Goal: Complete application form

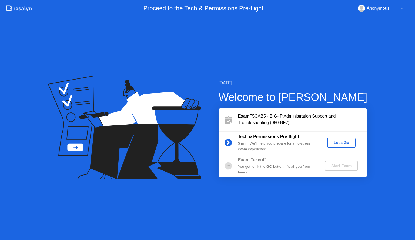
click at [345, 143] on div "Let's Go" at bounding box center [341, 143] width 24 height 4
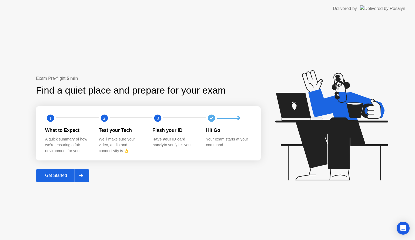
click at [73, 176] on div "Get Started" at bounding box center [56, 175] width 37 height 5
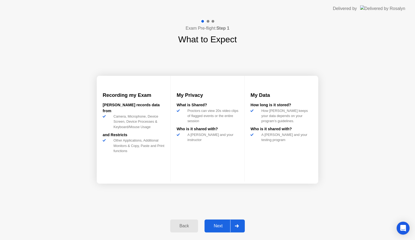
click at [218, 224] on div "Next" at bounding box center [218, 226] width 24 height 5
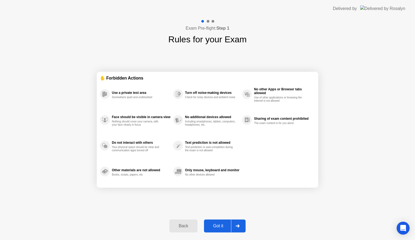
click at [218, 224] on div "Got it" at bounding box center [217, 226] width 25 height 5
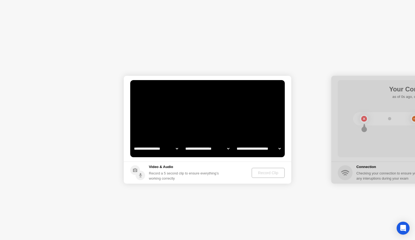
select select "**********"
select select "*******"
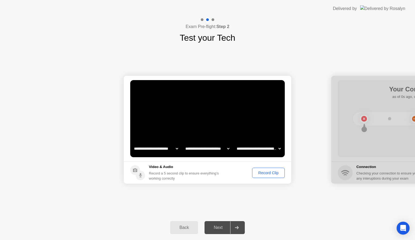
click at [255, 177] on button "Record Clip" at bounding box center [268, 173] width 33 height 10
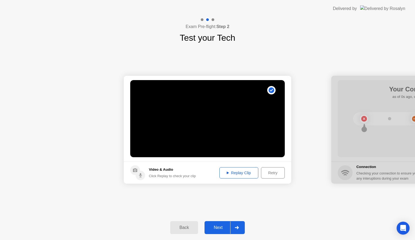
click at [218, 227] on div "Next" at bounding box center [218, 227] width 24 height 5
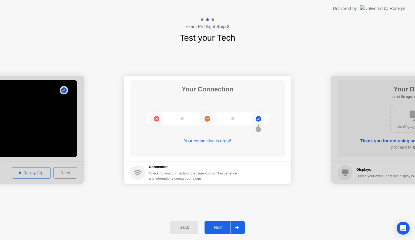
click at [227, 228] on div "Next" at bounding box center [218, 227] width 24 height 5
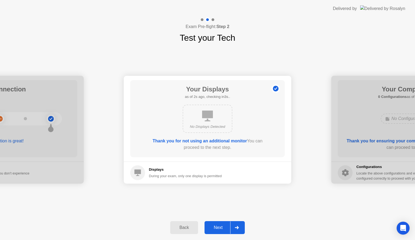
click at [222, 227] on div "Next" at bounding box center [218, 227] width 24 height 5
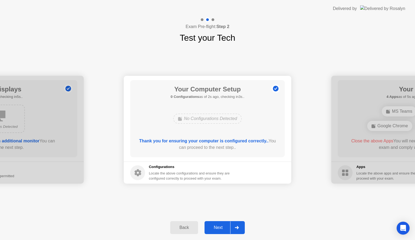
click at [222, 227] on div "Next" at bounding box center [218, 227] width 24 height 5
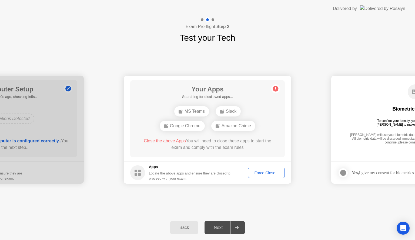
click at [270, 173] on div "Force Close..." at bounding box center [266, 173] width 33 height 4
click at [261, 174] on div "Force Close..." at bounding box center [266, 173] width 33 height 4
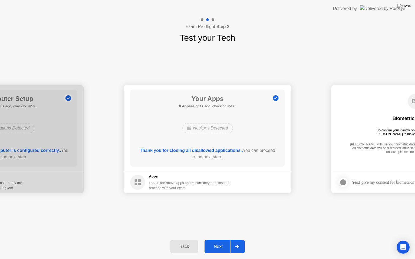
click at [222, 240] on div "Next" at bounding box center [218, 246] width 24 height 5
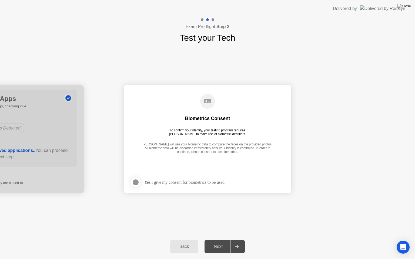
click at [222, 240] on div "Next" at bounding box center [218, 246] width 24 height 5
click at [163, 181] on div "Yes, I give my consent for biometrics to be used" at bounding box center [184, 182] width 80 height 5
click at [137, 181] on div at bounding box center [135, 182] width 6 height 6
click at [224, 240] on button "Next" at bounding box center [224, 246] width 40 height 13
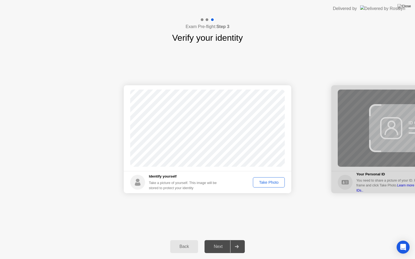
click at [276, 183] on div "Take Photo" at bounding box center [269, 182] width 28 height 4
click at [218, 240] on div "Next" at bounding box center [218, 246] width 24 height 5
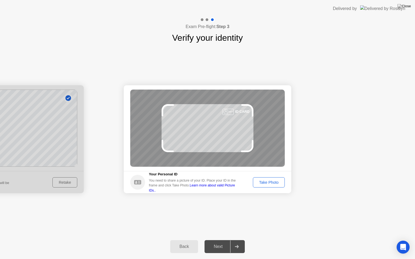
click at [274, 184] on div "Take Photo" at bounding box center [269, 182] width 28 height 4
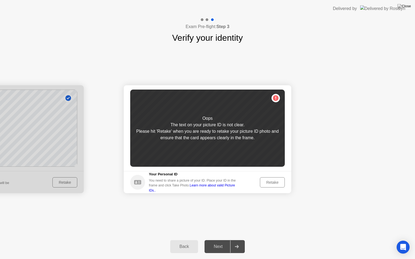
click at [268, 183] on div "Retake" at bounding box center [272, 182] width 21 height 4
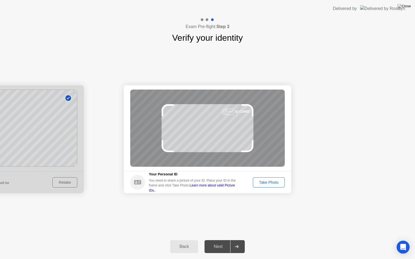
click at [271, 174] on footer "Your Personal ID You need to share a picture of your ID. Place your ID in the f…" at bounding box center [207, 182] width 167 height 22
click at [271, 183] on div "Take Photo" at bounding box center [269, 182] width 28 height 4
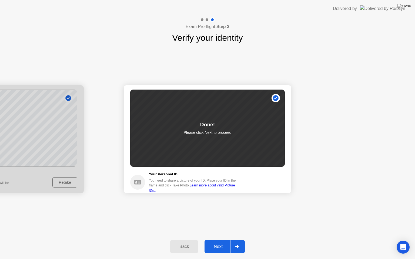
click at [222, 240] on div "Next" at bounding box center [218, 246] width 24 height 5
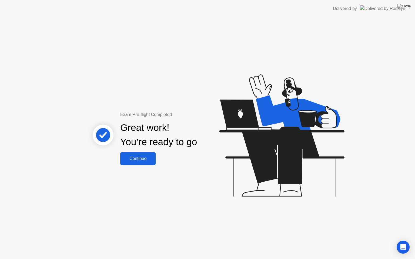
click at [147, 157] on div "Continue" at bounding box center [138, 158] width 32 height 5
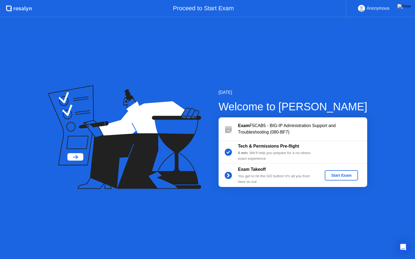
click at [348, 174] on div "Start Exam" at bounding box center [341, 175] width 29 height 4
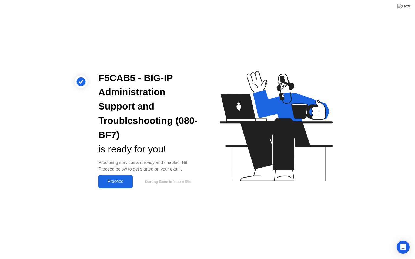
click at [121, 182] on div "Proceed" at bounding box center [115, 181] width 31 height 5
